Goal: Task Accomplishment & Management: Manage account settings

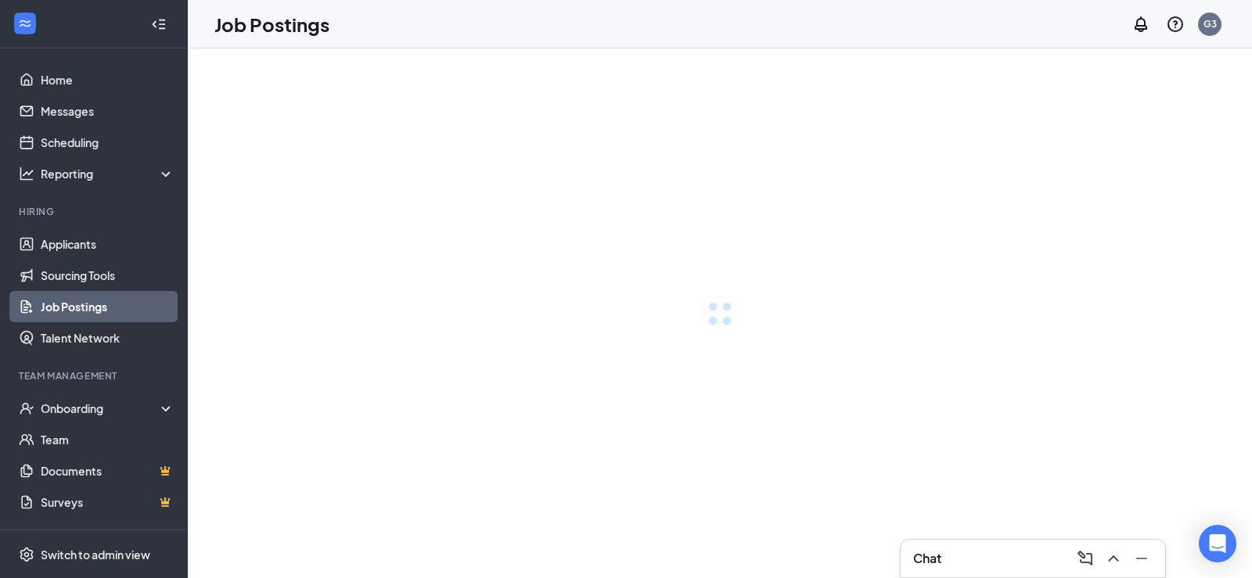
click at [982, 548] on div "Chat" at bounding box center [1033, 558] width 240 height 25
click at [961, 556] on div "Chat" at bounding box center [1033, 558] width 240 height 25
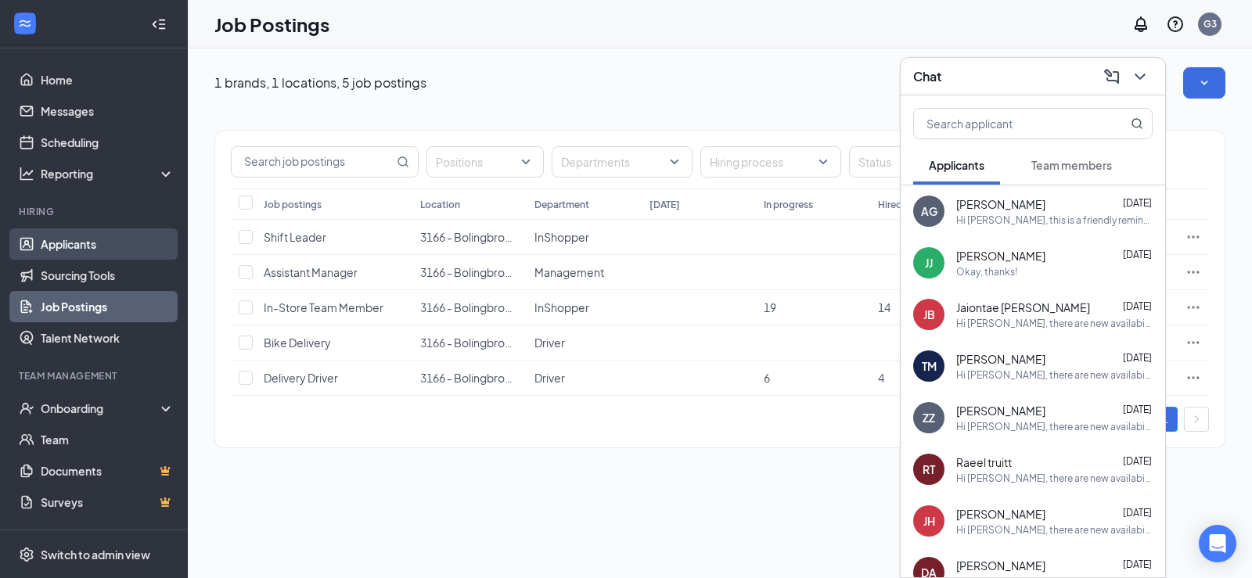
click at [108, 255] on link "Applicants" at bounding box center [108, 244] width 134 height 31
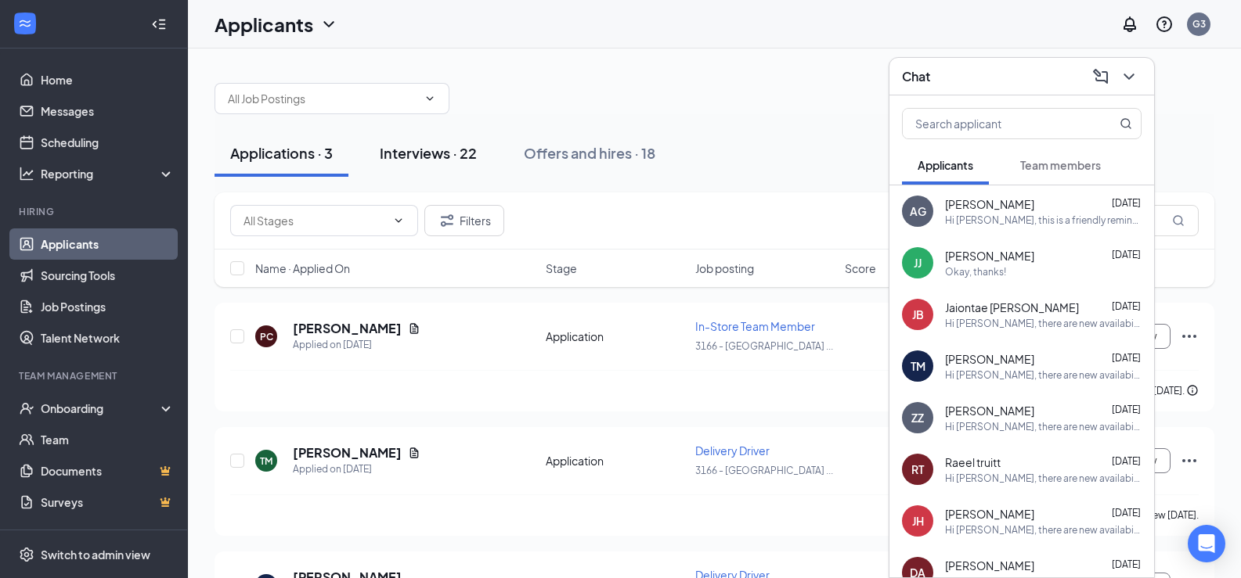
click at [444, 157] on div "Interviews · 22" at bounding box center [428, 153] width 97 height 20
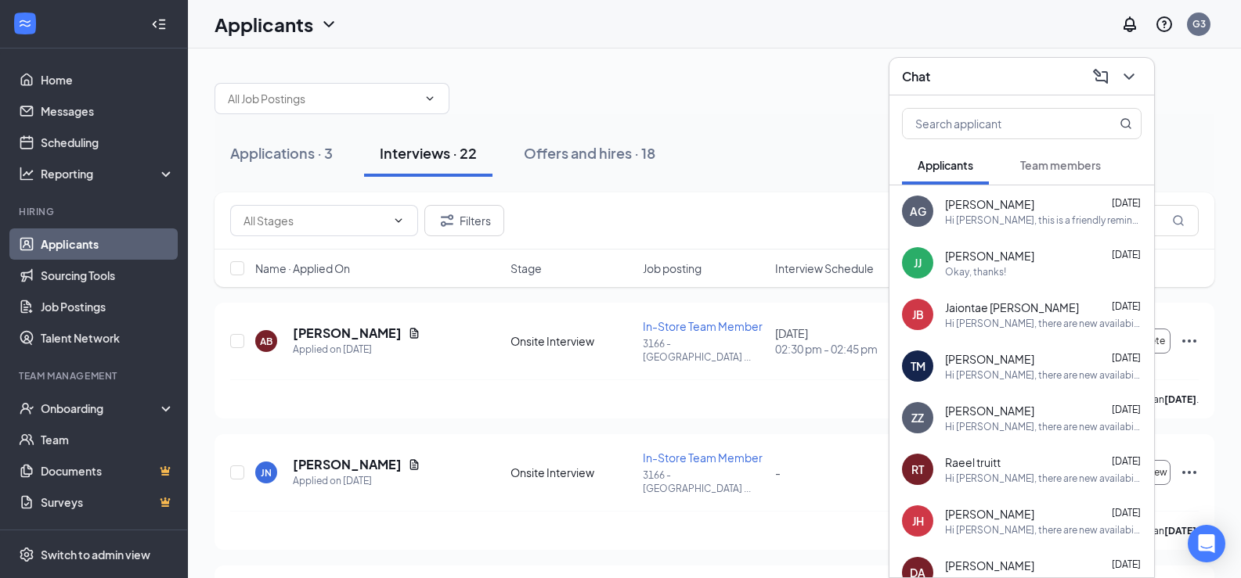
click at [1143, 84] on div "Chat" at bounding box center [1021, 77] width 265 height 38
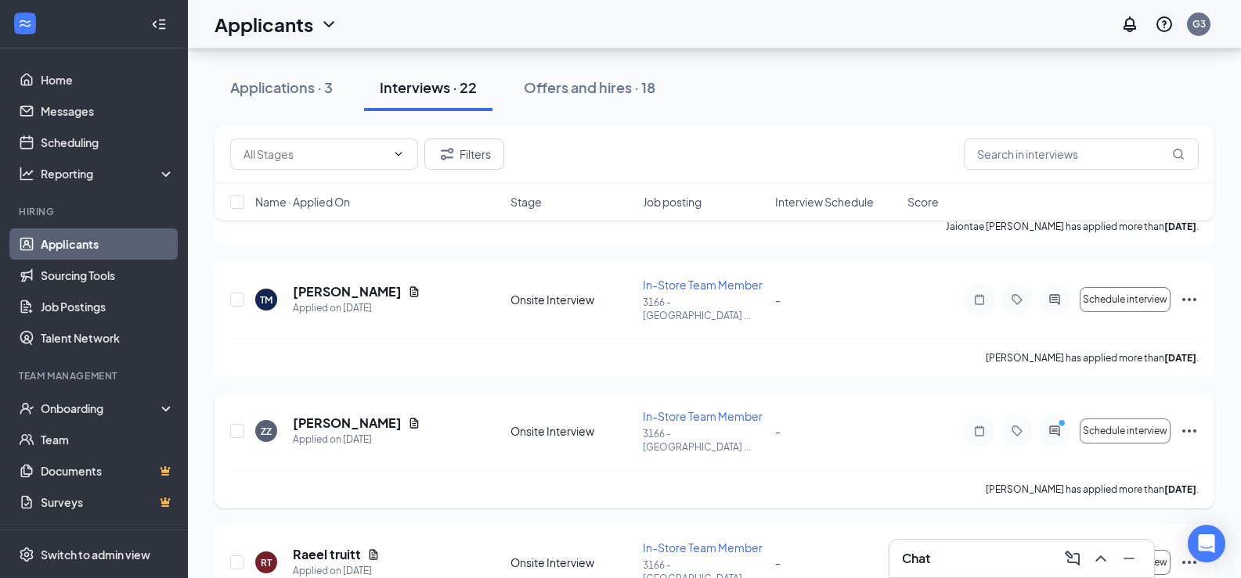
scroll to position [1722, 0]
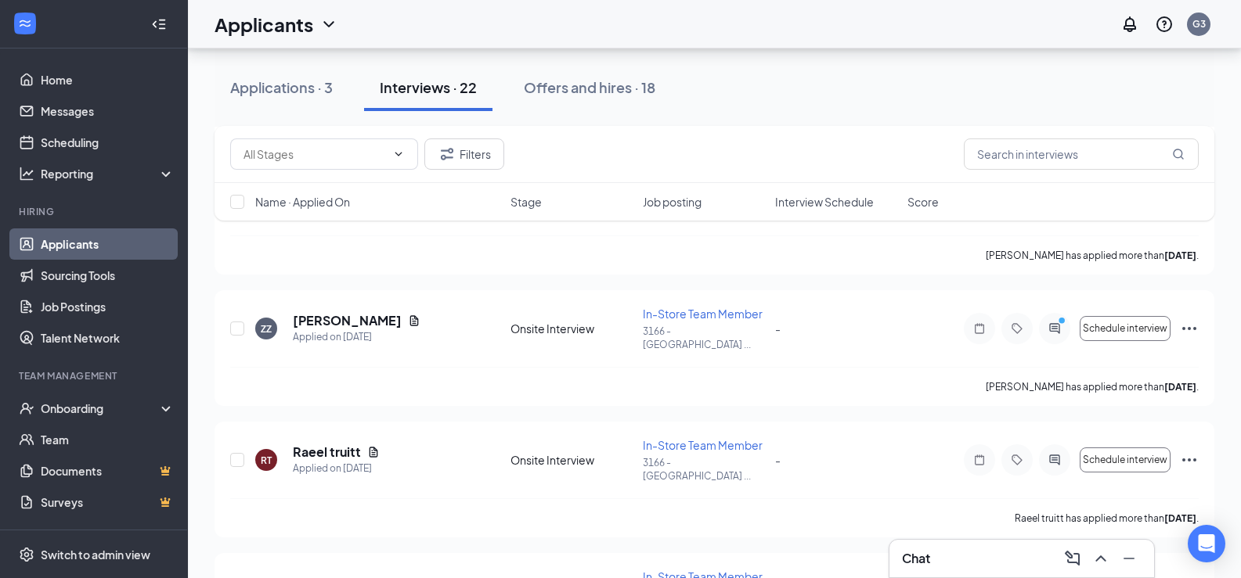
click at [283, 85] on div "Applications · 3" at bounding box center [281, 87] width 103 height 20
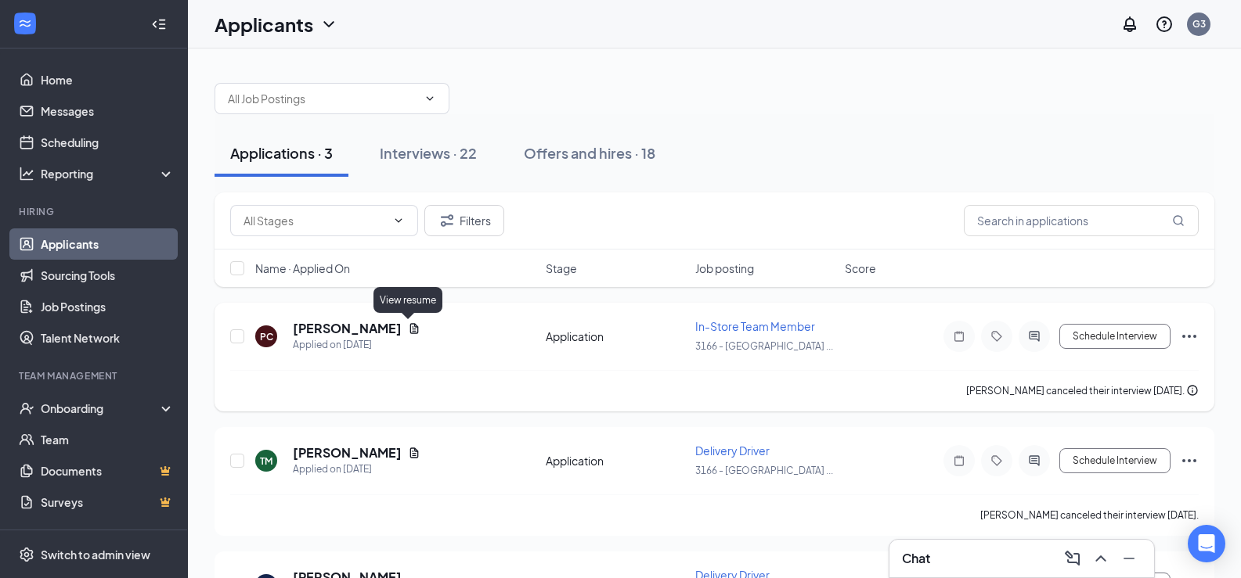
click at [408, 329] on icon "Document" at bounding box center [414, 328] width 13 height 13
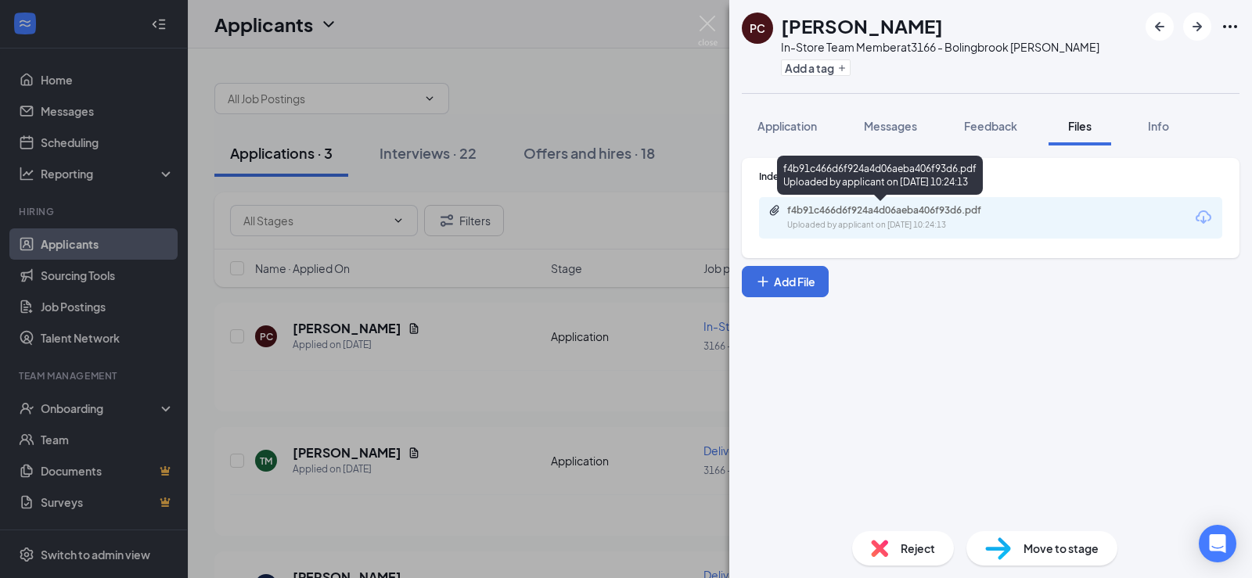
click at [873, 223] on div "Uploaded by applicant on [DATE] 10:24:13" at bounding box center [904, 225] width 235 height 13
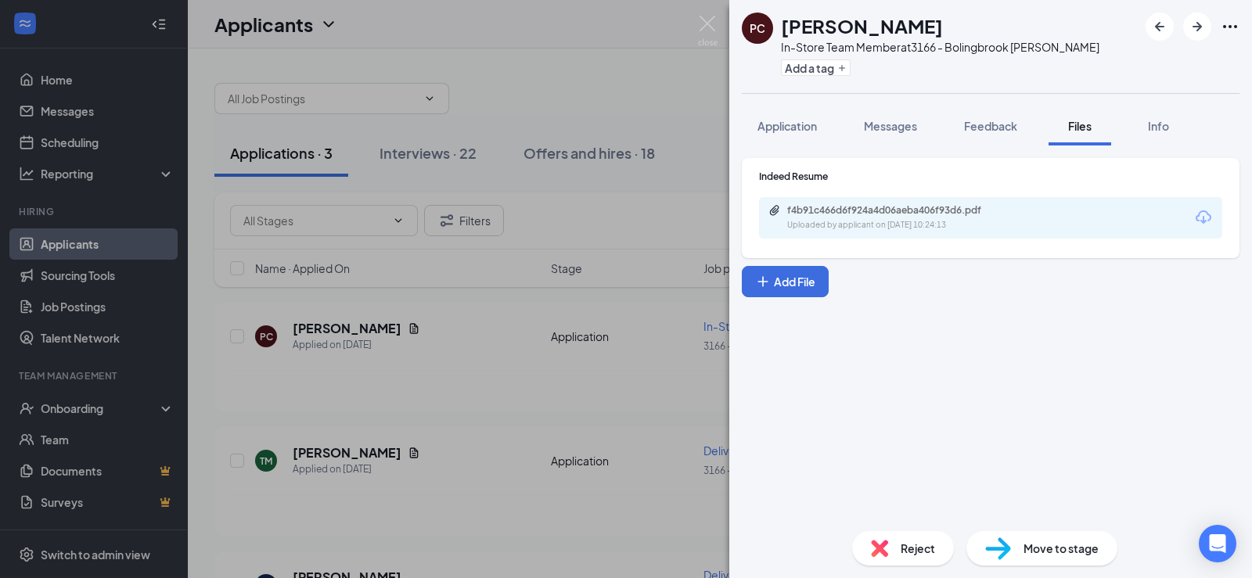
click at [663, 110] on div "PC [PERSON_NAME] In-Store Team Member at 3166 - Bolingbrook [PERSON_NAME] Add a…" at bounding box center [626, 289] width 1252 height 578
